Goal: Information Seeking & Learning: Learn about a topic

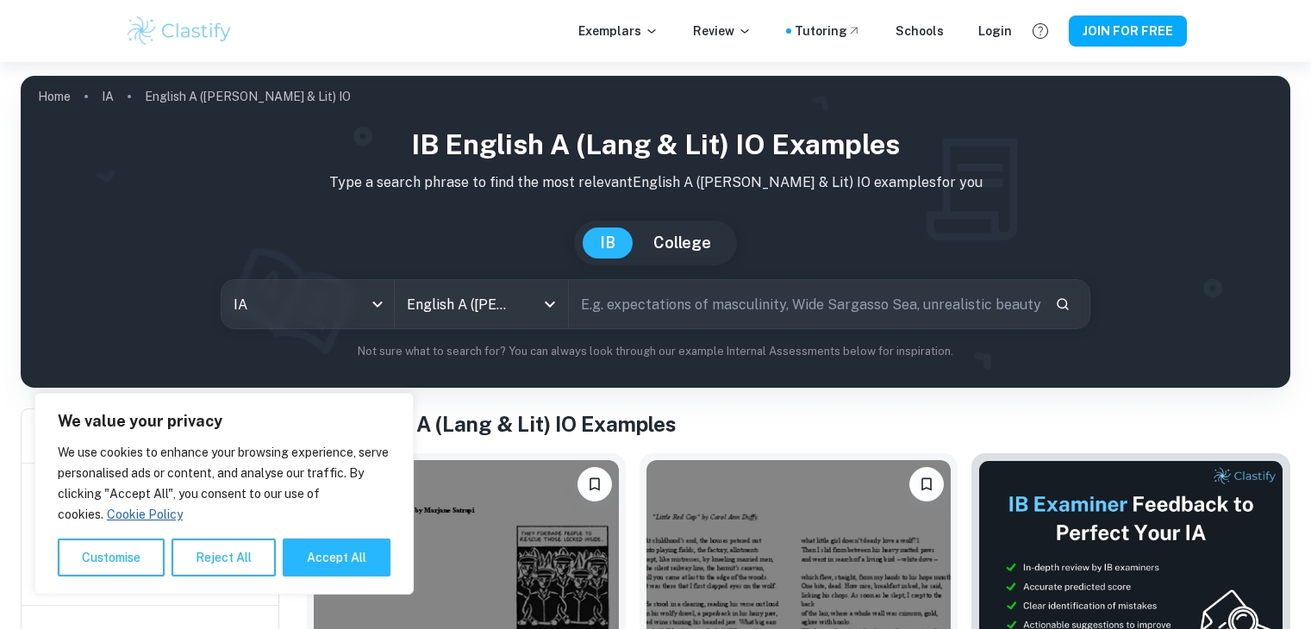
scroll to position [259, 0]
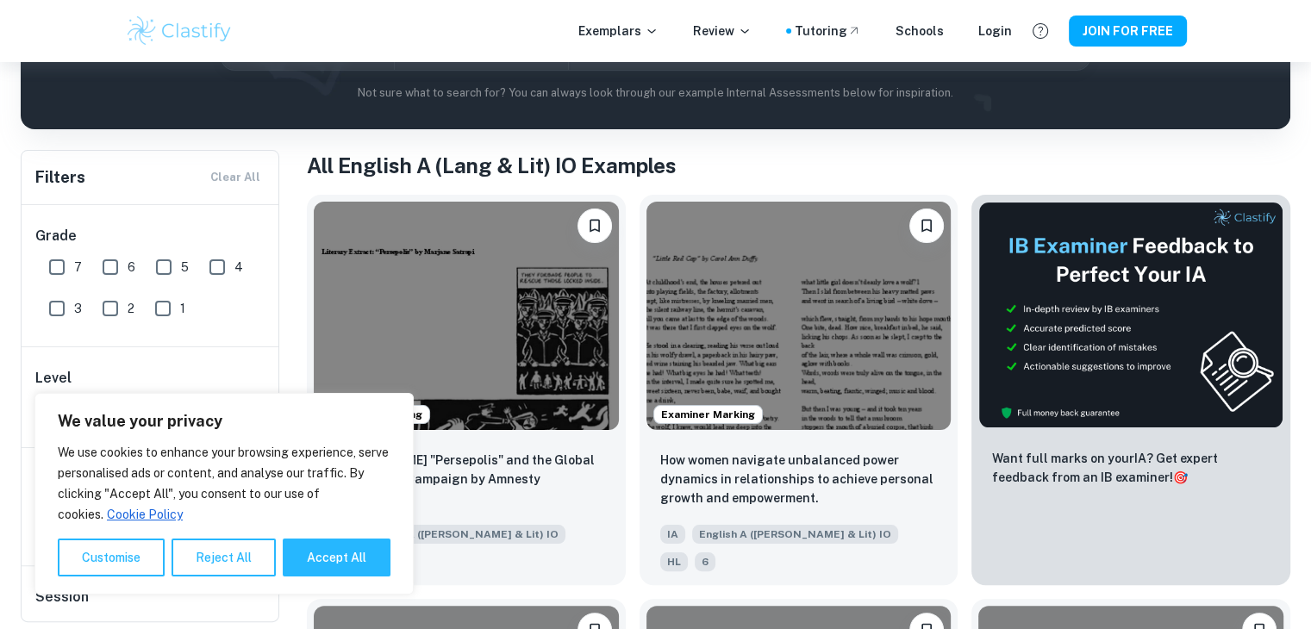
click at [769, 153] on h1 "All English A (Lang & Lit) IO Examples" at bounding box center [798, 165] width 983 height 31
click at [228, 557] on button "Reject All" at bounding box center [224, 558] width 104 height 38
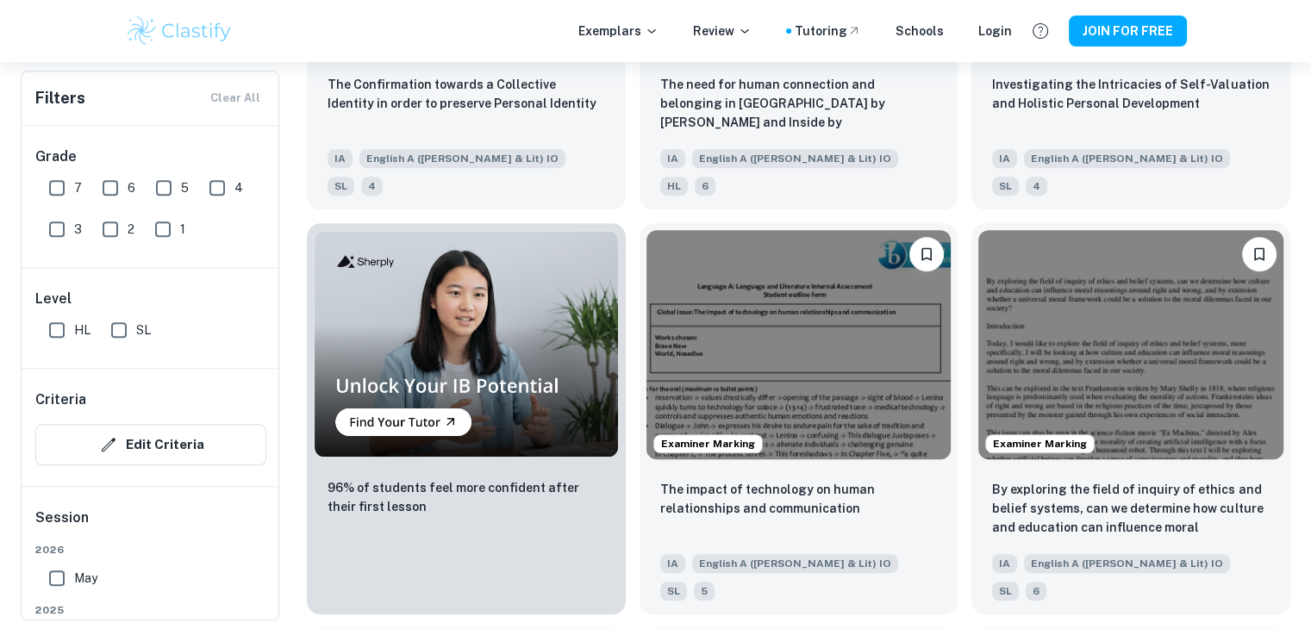
scroll to position [1034, 0]
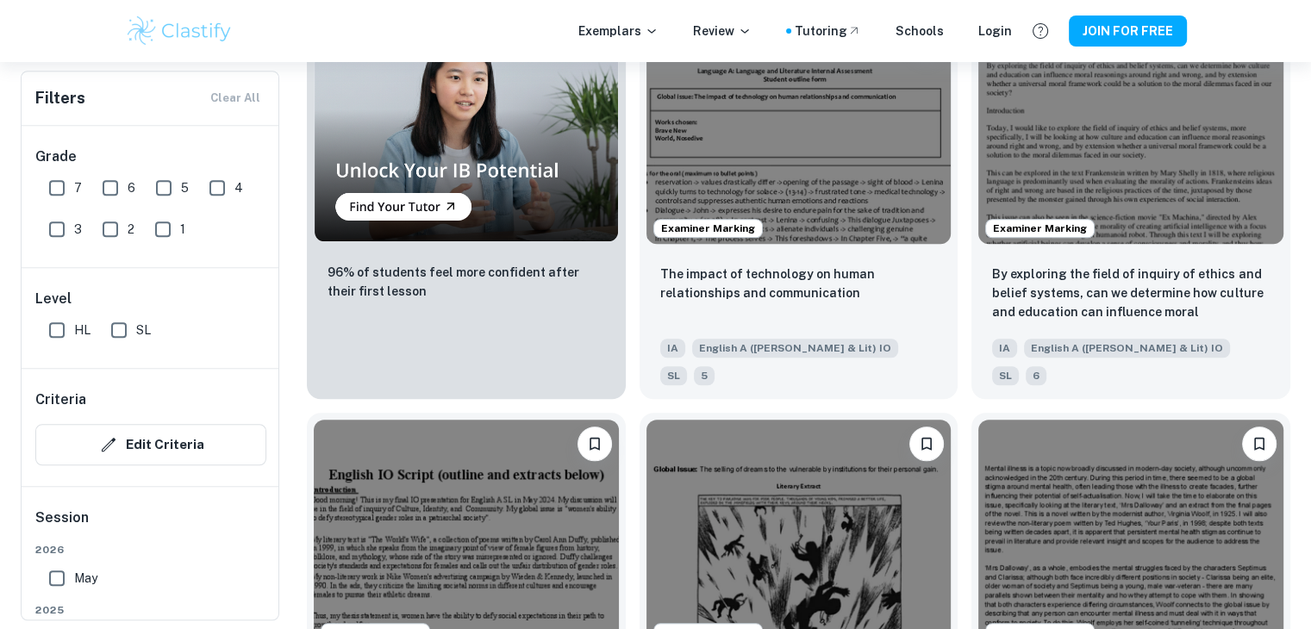
scroll to position [1379, 0]
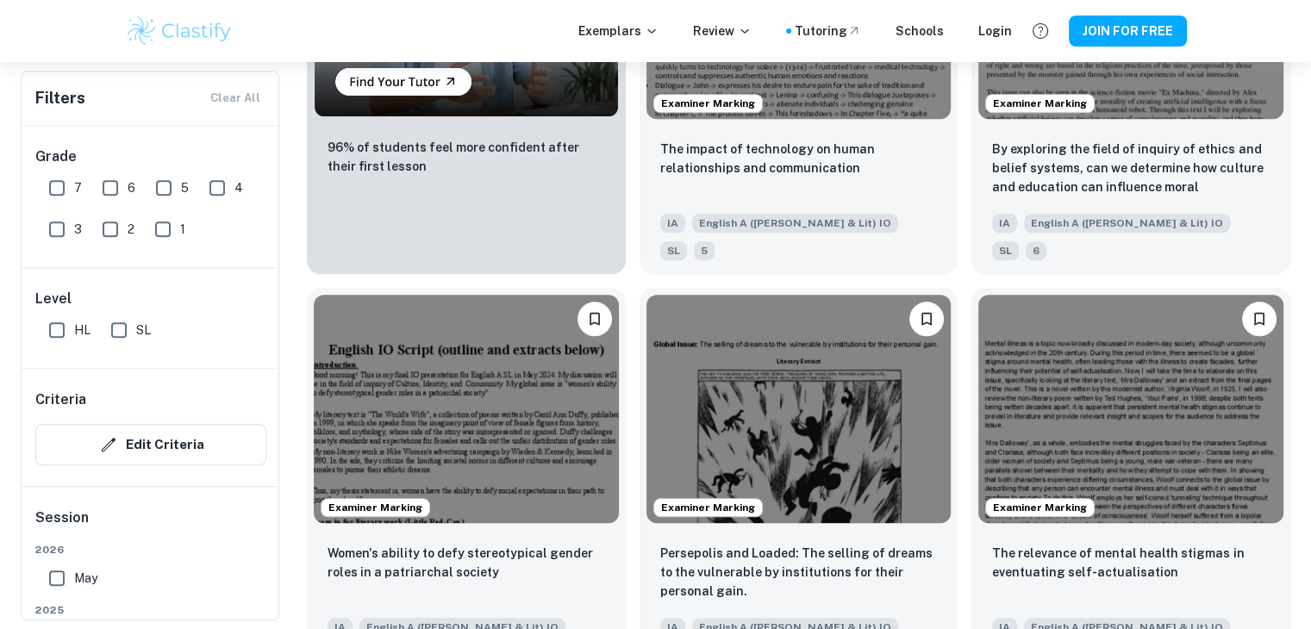
drag, startPoint x: 190, startPoint y: 313, endPoint x: 45, endPoint y: 331, distance: 145.9
click at [47, 331] on input "HL" at bounding box center [57, 330] width 34 height 34
checkbox input "true"
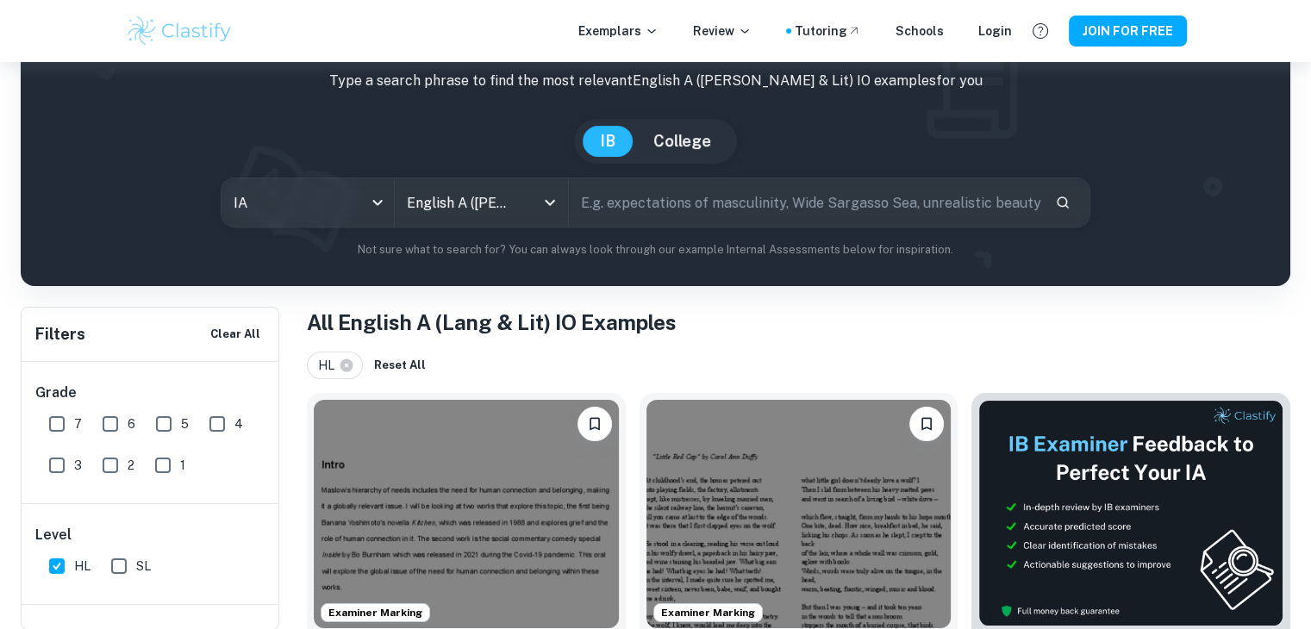
scroll to position [101, 0]
